Goal: Entertainment & Leisure: Consume media (video, audio)

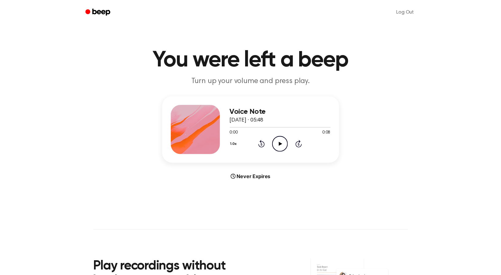
click at [288, 142] on div "1.0x Rewind 5 seconds Play Audio Skip 5 seconds" at bounding box center [280, 144] width 101 height 16
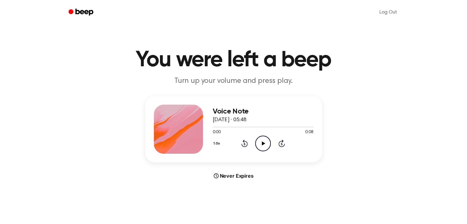
click at [265, 146] on icon "Play Audio" at bounding box center [263, 144] width 16 height 16
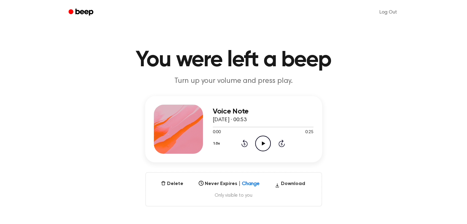
click at [260, 148] on icon "Play Audio" at bounding box center [263, 144] width 16 height 16
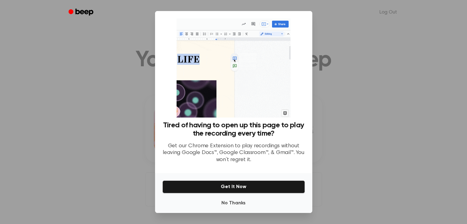
click at [240, 194] on div "No Thanks Get It Now" at bounding box center [233, 193] width 157 height 40
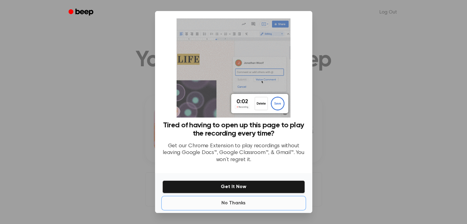
click at [238, 204] on button "No Thanks" at bounding box center [233, 203] width 143 height 12
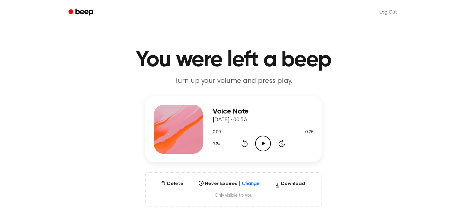
click at [267, 142] on icon "Play Audio" at bounding box center [263, 144] width 16 height 16
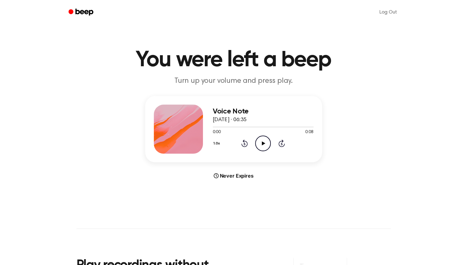
click at [260, 141] on icon "Play Audio" at bounding box center [263, 144] width 16 height 16
click at [346, 97] on div "Voice Note 30 July 2025 · 06:35 0:03 0:08 Your browser does not support the [ob…" at bounding box center [233, 138] width 452 height 84
